Goal: Task Accomplishment & Management: Manage account settings

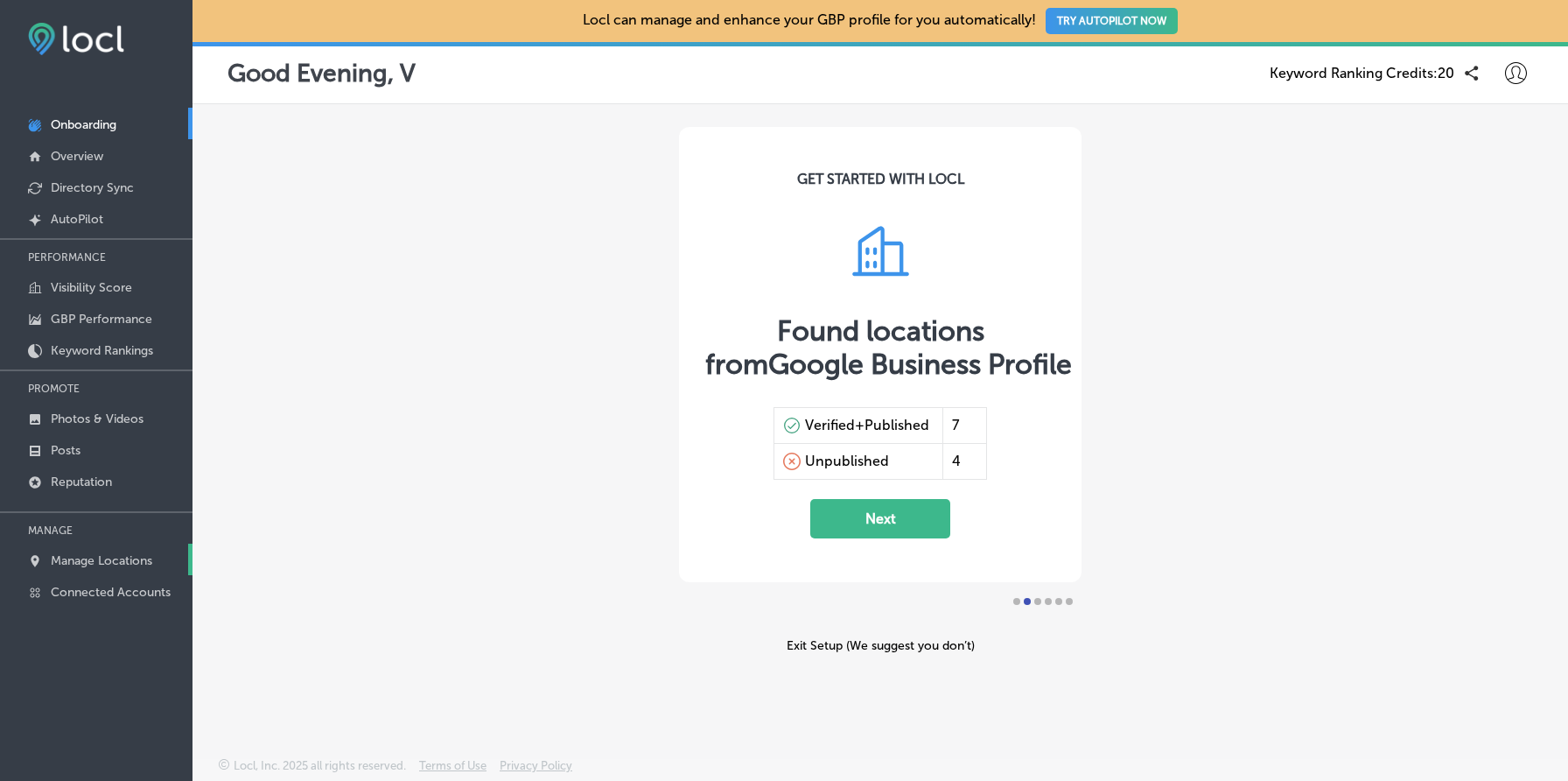
click at [125, 554] on p "Manage Locations" at bounding box center [102, 561] width 102 height 15
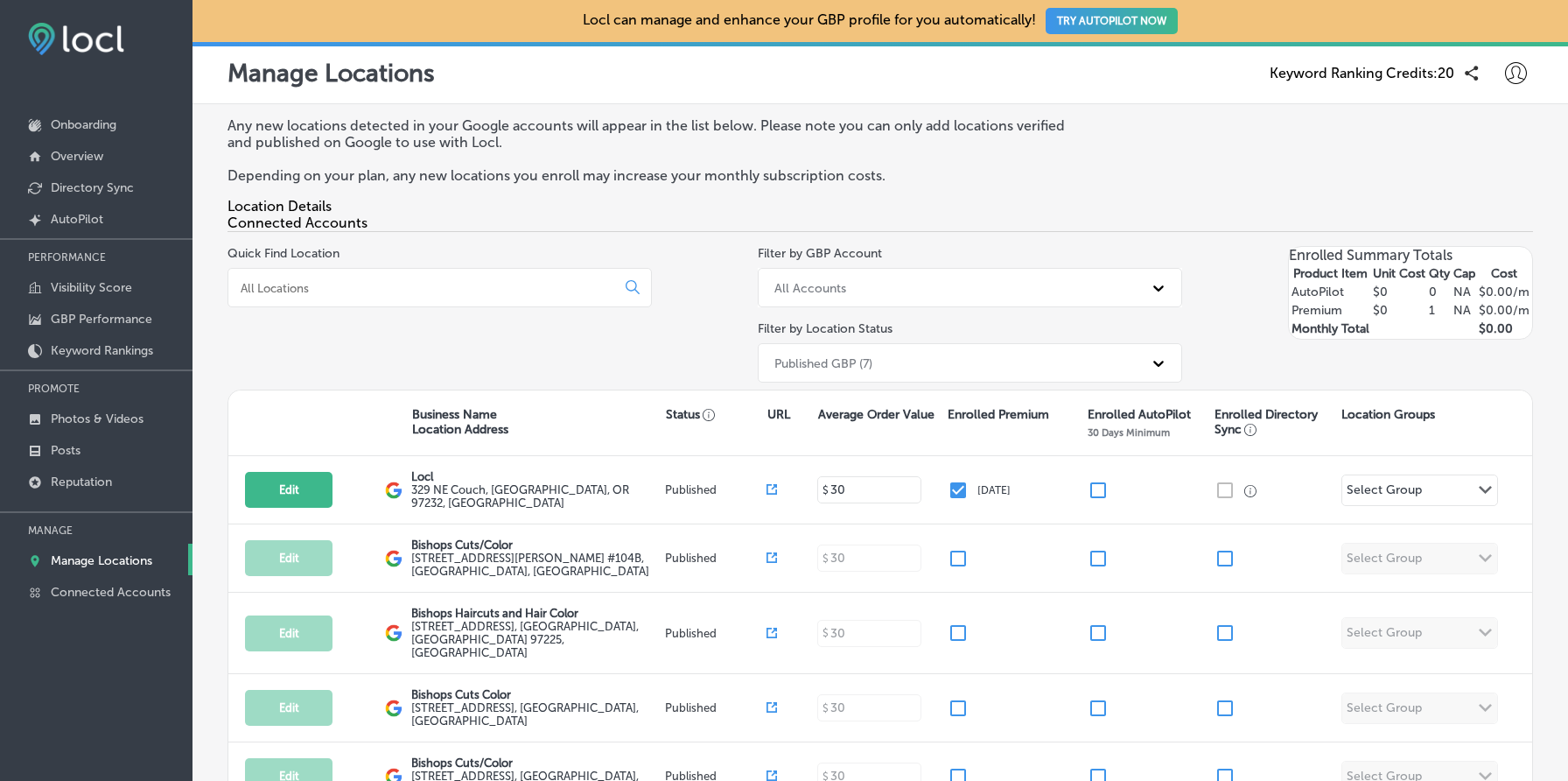
click at [1515, 76] on icon at bounding box center [1516, 73] width 22 height 22
click at [1482, 151] on li "My Account" at bounding box center [1483, 137] width 121 height 40
